Goal: Find specific page/section: Find specific page/section

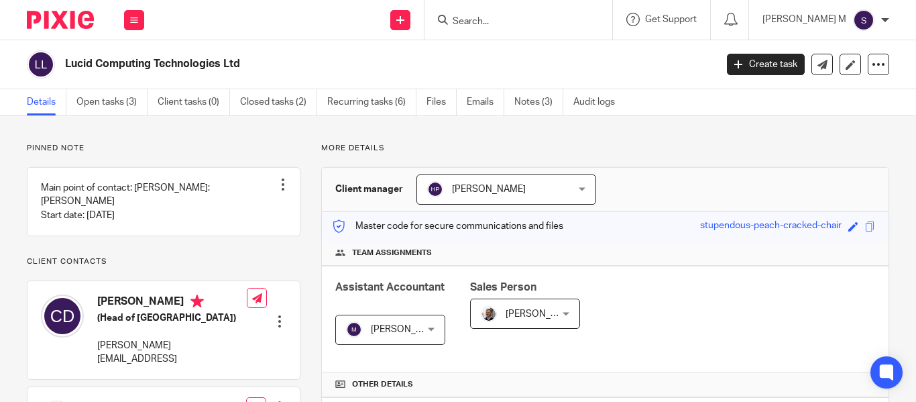
click at [544, 17] on input "Search" at bounding box center [511, 22] width 121 height 12
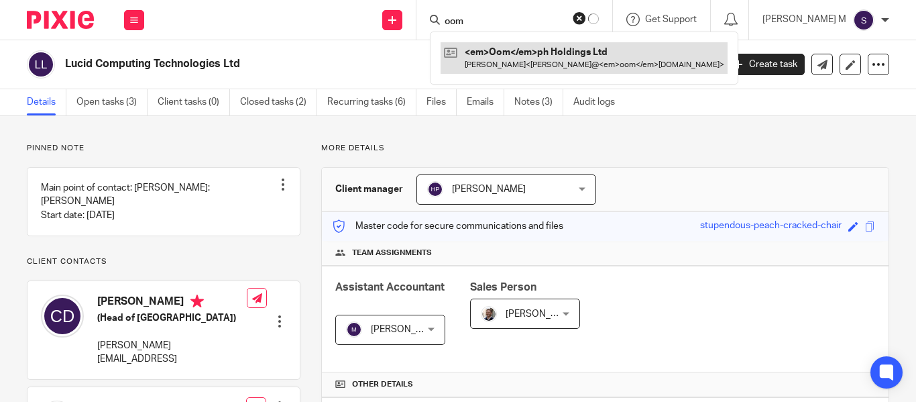
type input "oom"
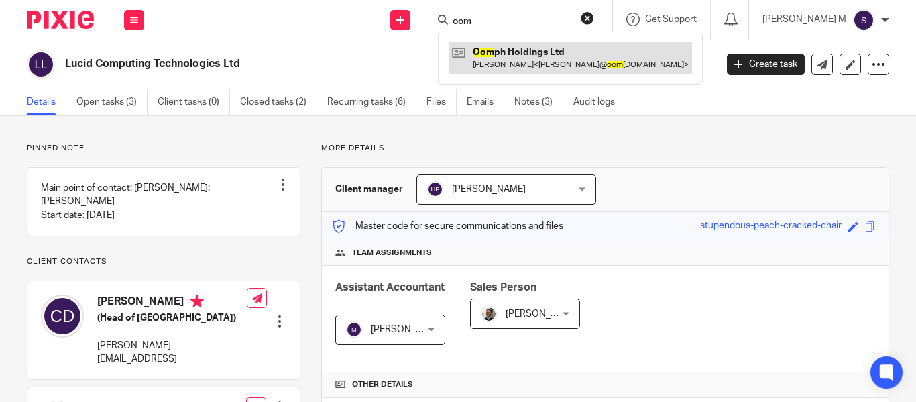
click at [567, 52] on link at bounding box center [570, 57] width 243 height 31
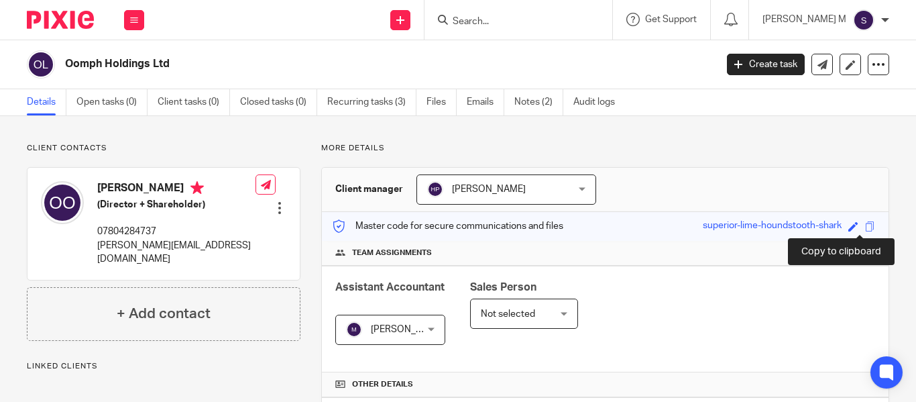
click at [865, 225] on span at bounding box center [870, 226] width 10 height 10
